Goal: Task Accomplishment & Management: Manage account settings

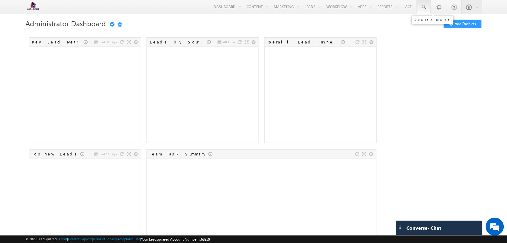
click at [424, 7] on span at bounding box center [423, 7] width 6 height 6
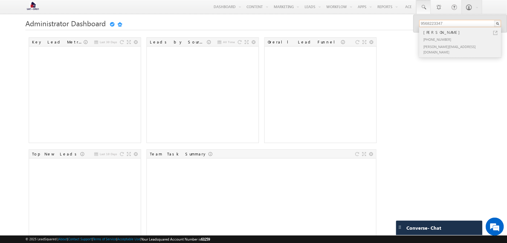
type input "9568223347"
click at [496, 32] on link at bounding box center [495, 33] width 4 height 4
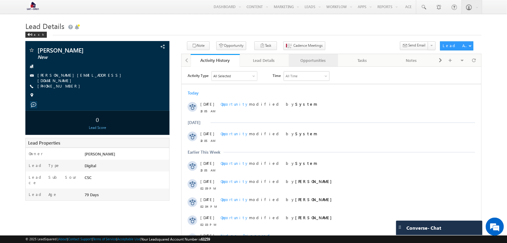
click at [310, 62] on div "Opportunities" at bounding box center [312, 60] width 39 height 7
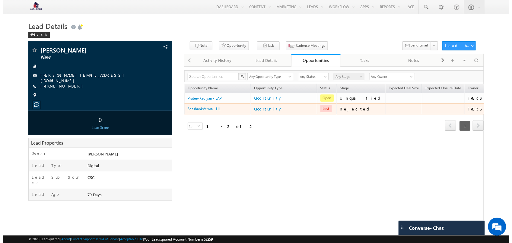
scroll to position [0, 14]
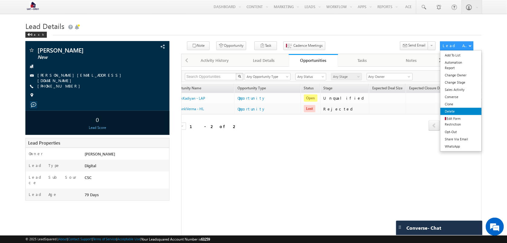
click at [472, 114] on link "Delete" at bounding box center [460, 111] width 41 height 7
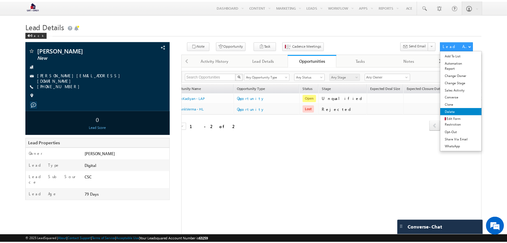
scroll to position [0, 11]
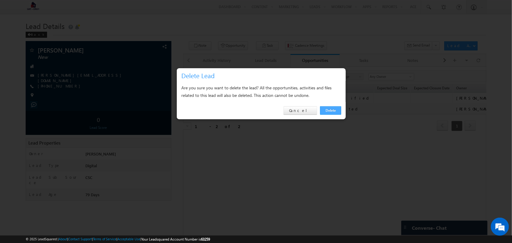
click at [334, 110] on link "Delete" at bounding box center [330, 110] width 21 height 8
